Goal: Information Seeking & Learning: Learn about a topic

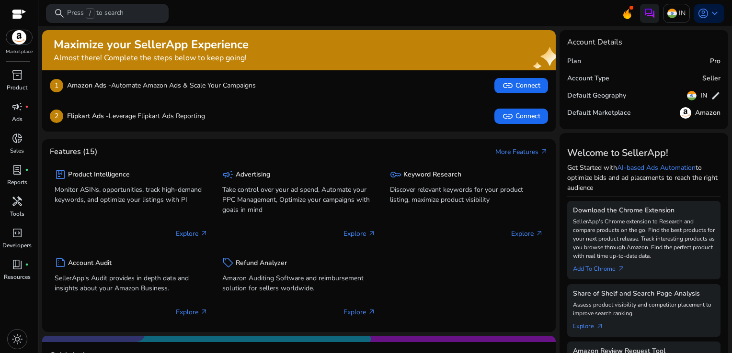
click at [77, 16] on p "Press / to search" at bounding box center [95, 13] width 57 height 11
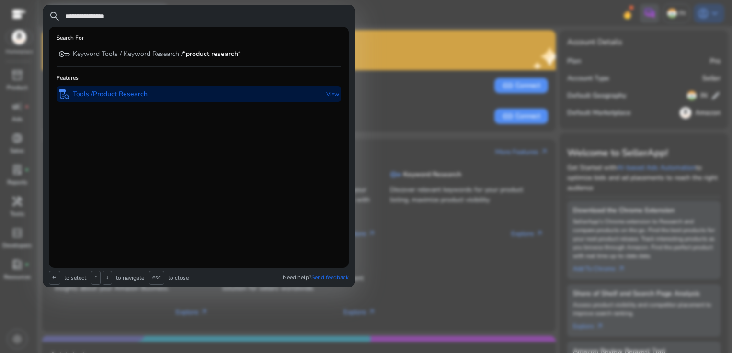
type input "**********"
click at [95, 97] on b "Product Research" at bounding box center [120, 94] width 55 height 9
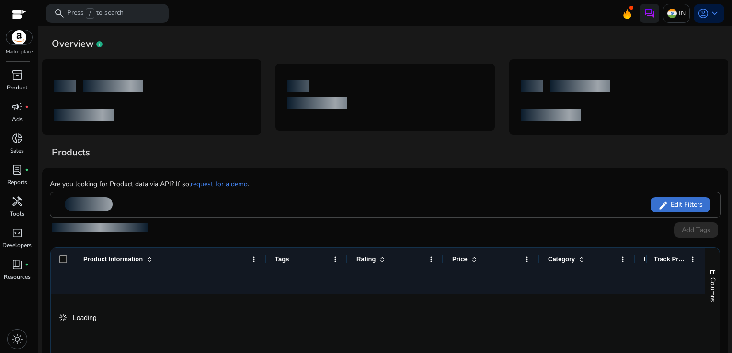
click at [658, 207] on mat-icon "edit" at bounding box center [663, 205] width 10 height 15
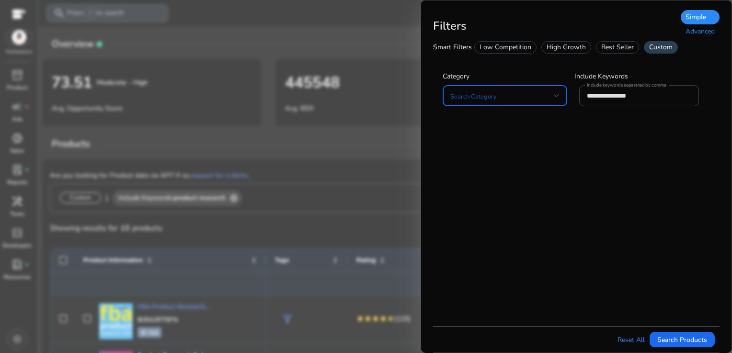
click at [557, 98] on div at bounding box center [557, 95] width 6 height 11
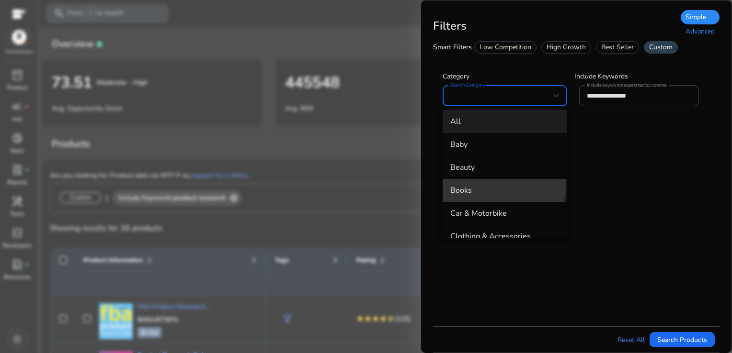
click at [481, 184] on mat-option "Books" at bounding box center [505, 190] width 125 height 23
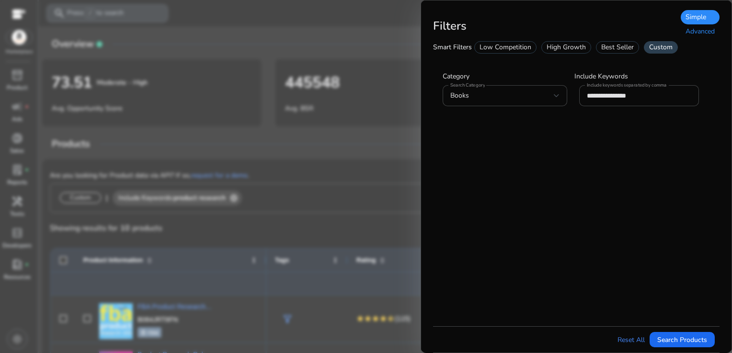
click at [703, 28] on div "Advanced" at bounding box center [700, 31] width 39 height 14
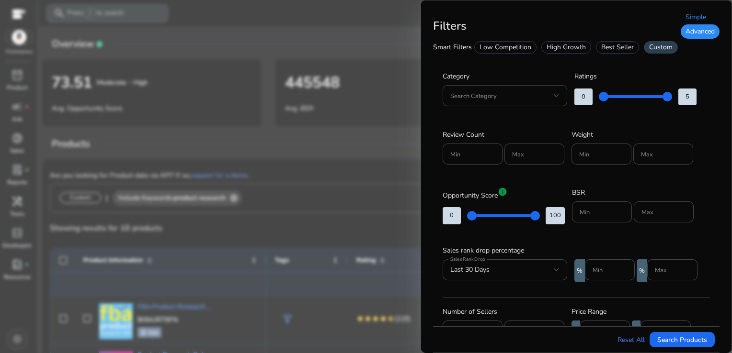
click at [559, 99] on div "Search Category" at bounding box center [505, 95] width 125 height 21
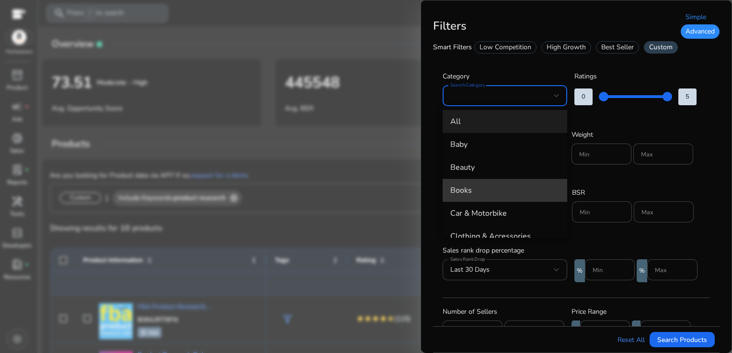
click at [524, 190] on span "Books" at bounding box center [504, 190] width 109 height 11
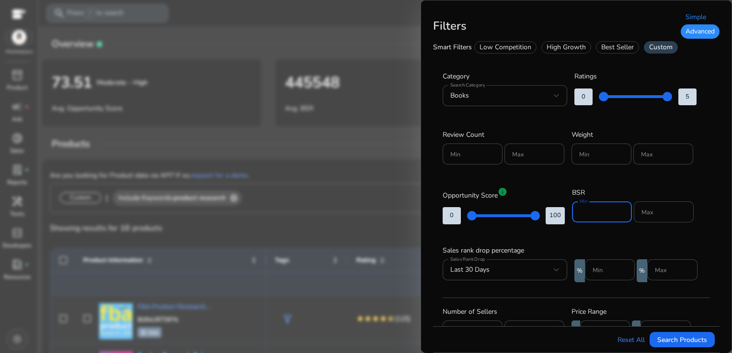
click at [588, 207] on input "Min" at bounding box center [601, 212] width 45 height 11
type input "*****"
click at [636, 209] on div "Max" at bounding box center [664, 212] width 60 height 21
type input "*****"
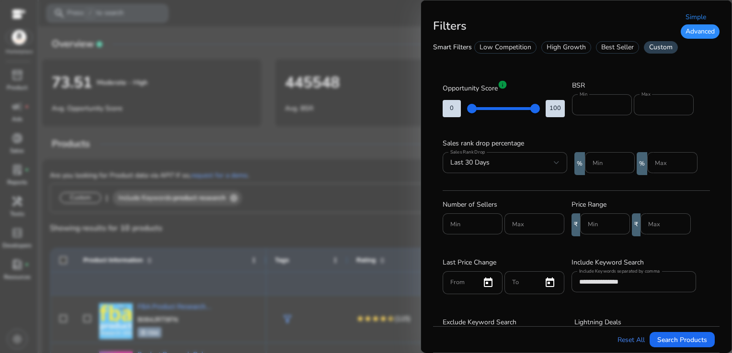
scroll to position [115, 0]
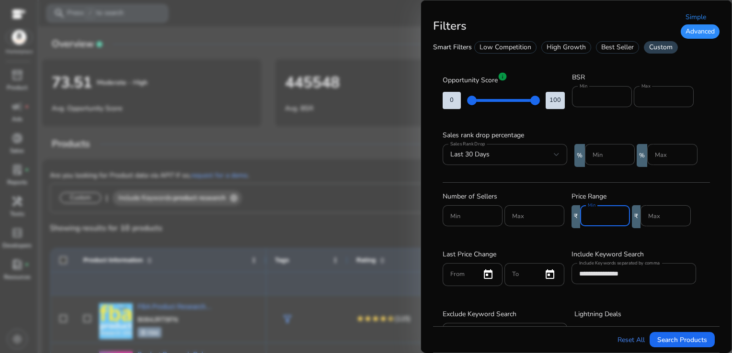
click at [597, 211] on input "Min" at bounding box center [605, 216] width 34 height 11
type input "***"
click at [632, 277] on input "**********" at bounding box center [633, 274] width 109 height 11
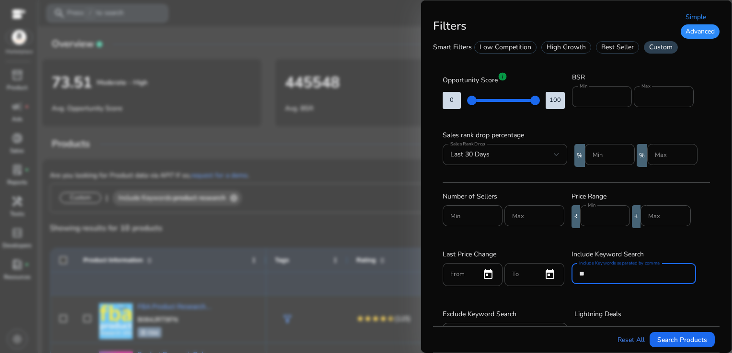
type input "*"
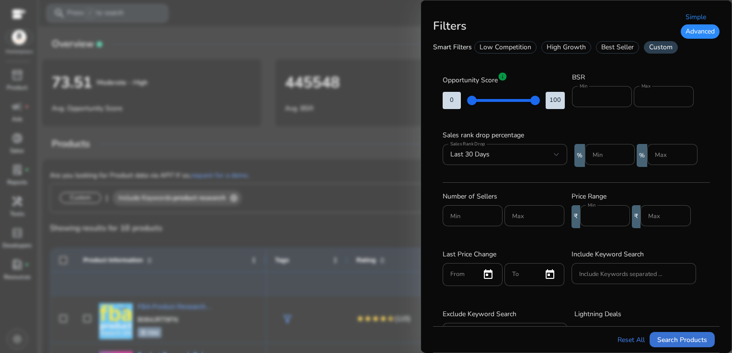
click at [669, 342] on span "Search Products" at bounding box center [682, 340] width 50 height 10
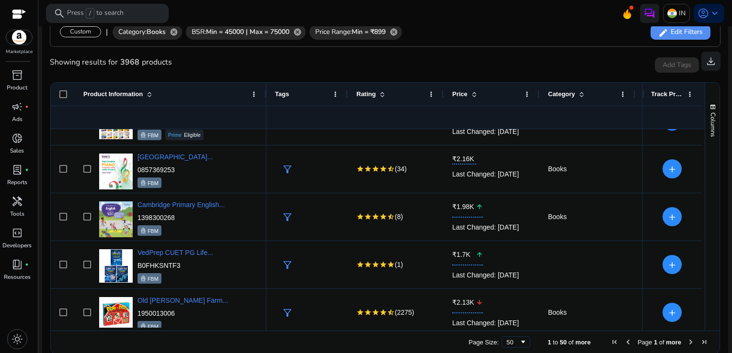
scroll to position [184, 0]
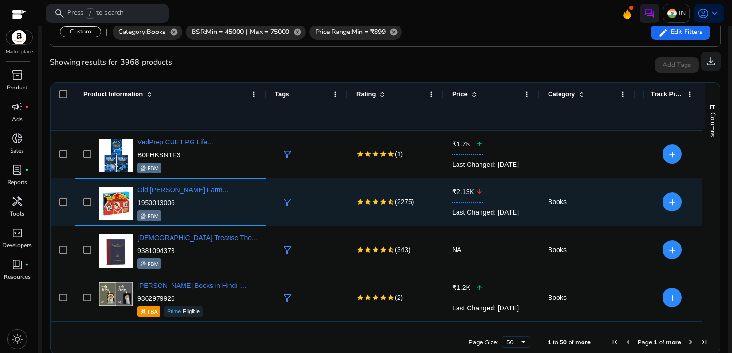
drag, startPoint x: 178, startPoint y: 202, endPoint x: 138, endPoint y: 202, distance: 40.2
click at [138, 202] on p "1950013006" at bounding box center [182, 203] width 91 height 10
copy p "1950013006"
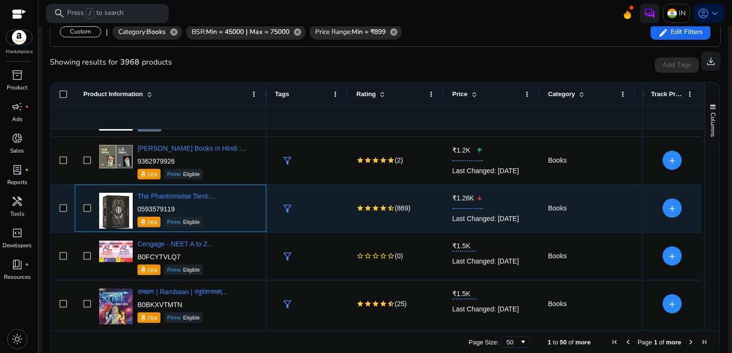
drag, startPoint x: 179, startPoint y: 210, endPoint x: 138, endPoint y: 208, distance: 40.8
click at [138, 208] on p "0593579119" at bounding box center [176, 209] width 78 height 10
copy p "0593579119"
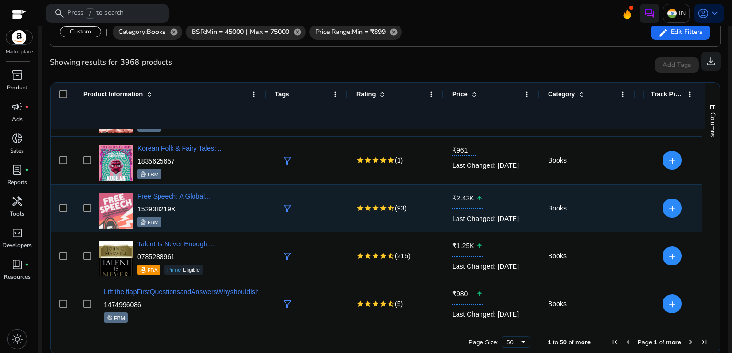
scroll to position [1046, 0]
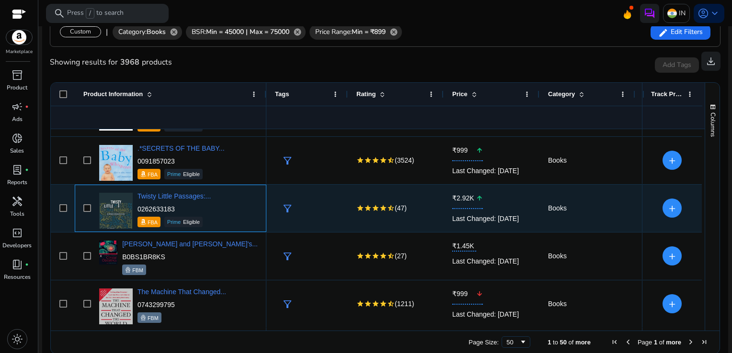
drag, startPoint x: 176, startPoint y: 210, endPoint x: 136, endPoint y: 209, distance: 39.8
click at [136, 209] on div "Twisty Little Passages:... 0262633183 FBA Prime Eligible" at bounding box center [177, 208] width 161 height 41
copy p "0262633183"
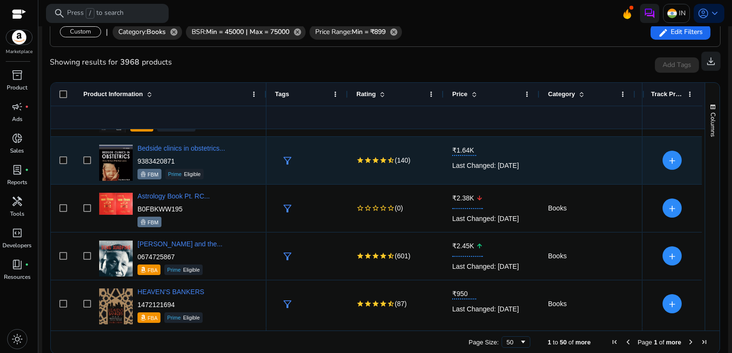
scroll to position [2004, 0]
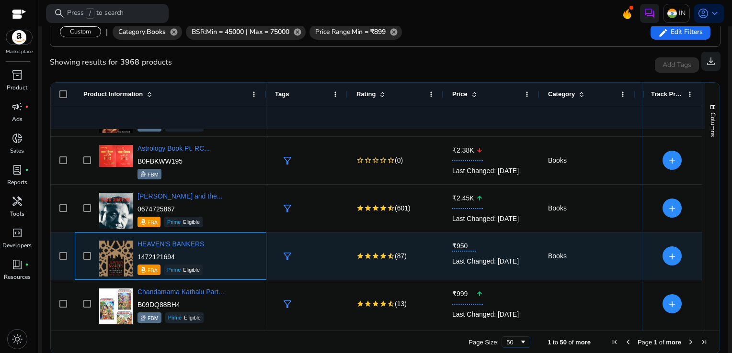
drag, startPoint x: 172, startPoint y: 256, endPoint x: 137, endPoint y: 256, distance: 35.4
click at [137, 256] on p "1472121694" at bounding box center [170, 257] width 67 height 10
copy p "1472121694"
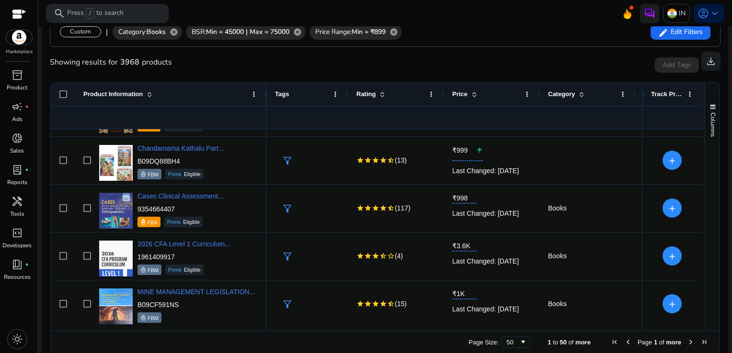
scroll to position [2195, 0]
